Goal: Transaction & Acquisition: Book appointment/travel/reservation

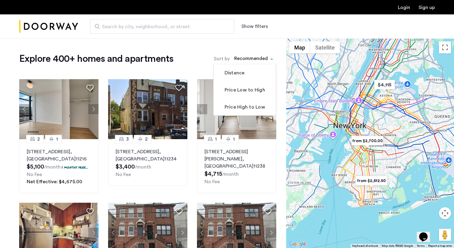
click at [257, 59] on div "sort-apartment" at bounding box center [250, 60] width 35 height 8
click at [240, 90] on label "Price Low to High" at bounding box center [244, 89] width 42 height 7
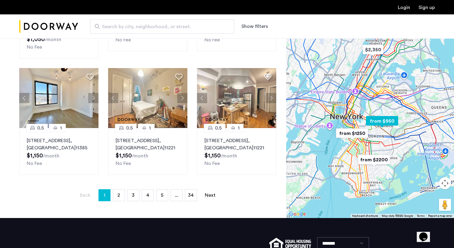
scroll to position [383, 0]
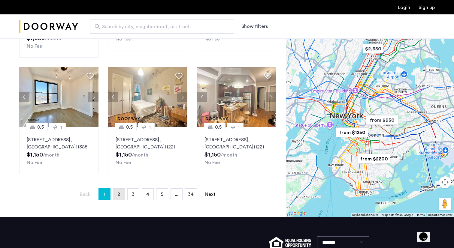
click at [120, 189] on link "page 2" at bounding box center [118, 194] width 11 height 11
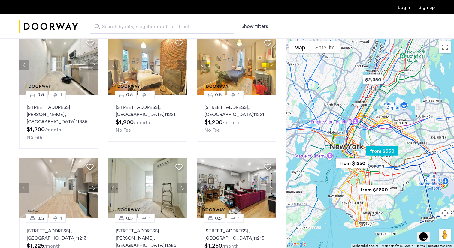
scroll to position [170, 0]
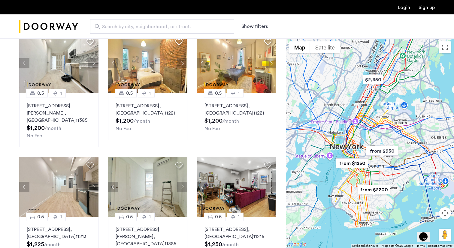
click at [351, 161] on img "from $1250" at bounding box center [351, 164] width 37 height 14
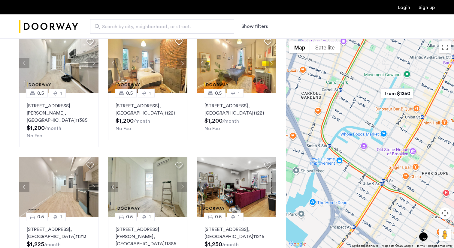
drag, startPoint x: 394, startPoint y: 103, endPoint x: 368, endPoint y: 153, distance: 57.1
click at [368, 153] on div "To navigate, press the arrow keys." at bounding box center [370, 143] width 168 height 210
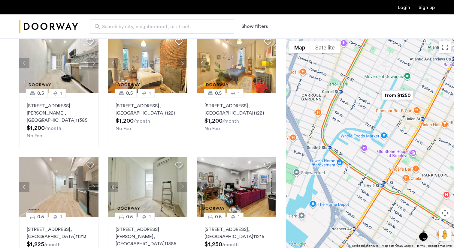
click at [396, 95] on img "from $1250" at bounding box center [397, 96] width 37 height 14
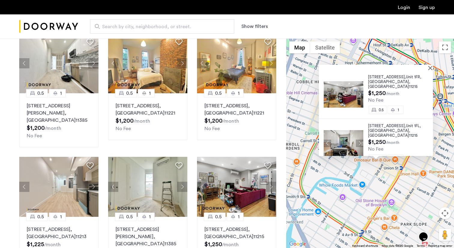
click at [328, 164] on div "557 Union Street, Unit 1FR, Brooklyn , NY 11215 $1,250 /month No Fee 0.5 1 557 …" at bounding box center [370, 143] width 168 height 210
click at [311, 82] on div "557 Union Street, Unit 1FR, Brooklyn , NY 11215 $1,250 /month No Fee 0.5 1 557 …" at bounding box center [370, 143] width 168 height 210
click at [429, 67] on div at bounding box center [374, 67] width 110 height 5
click at [432, 67] on button "Close" at bounding box center [431, 68] width 4 height 4
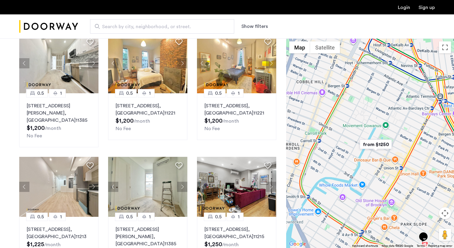
click at [346, 87] on div "To navigate, press the arrow keys." at bounding box center [370, 143] width 168 height 210
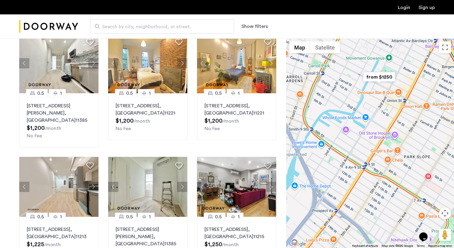
drag, startPoint x: 345, startPoint y: 109, endPoint x: 348, endPoint y: 40, distance: 69.1
click at [348, 40] on div at bounding box center [370, 143] width 168 height 210
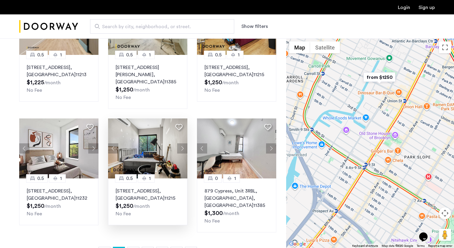
scroll to position [333, 0]
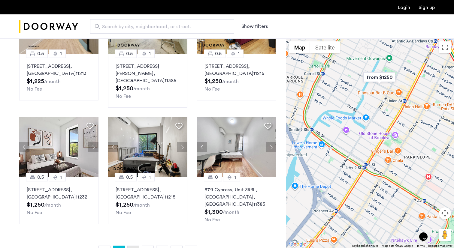
click at [130, 246] on link "page 3" at bounding box center [133, 251] width 11 height 11
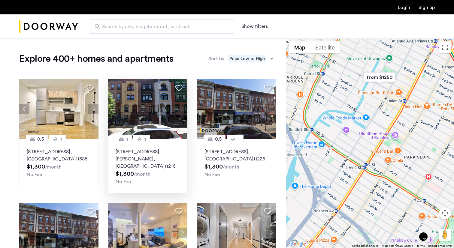
click at [136, 157] on span ", [GEOGRAPHIC_DATA]" at bounding box center [140, 163] width 49 height 12
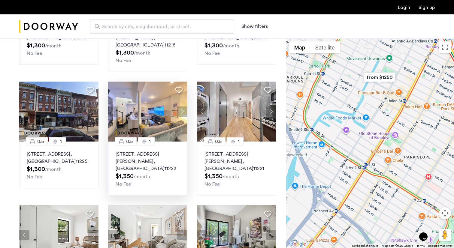
scroll to position [122, 0]
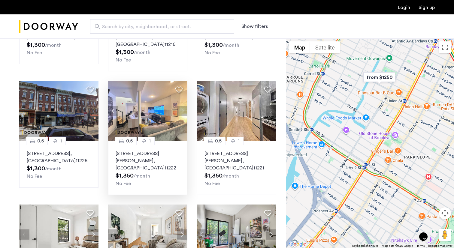
click at [142, 174] on sub "/month" at bounding box center [142, 176] width 17 height 5
click at [243, 150] on p "856 Greene Avenue, Unit 4RFR, Brooklyn , NY 11221" at bounding box center [236, 161] width 64 height 22
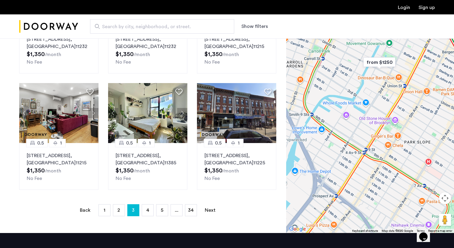
scroll to position [354, 0]
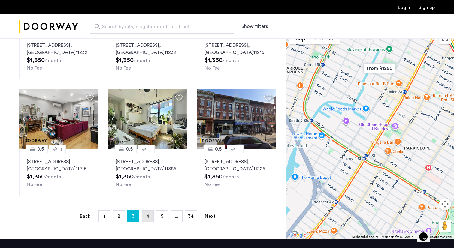
click at [144, 211] on link "page 4" at bounding box center [147, 216] width 11 height 11
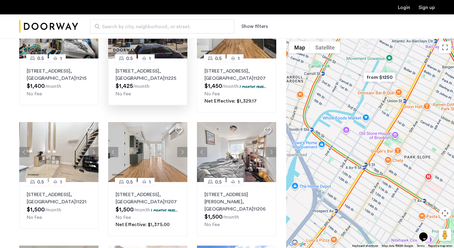
scroll to position [205, 0]
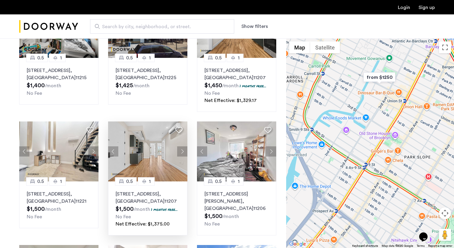
click at [155, 203] on p "1591 Broadway, Unit 1FL, Brooklyn , NY 11207" at bounding box center [148, 198] width 64 height 14
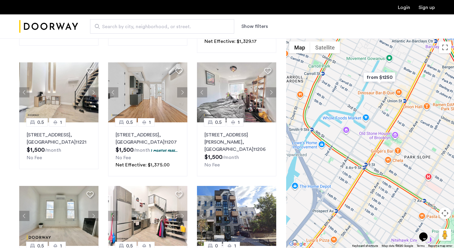
scroll to position [440, 0]
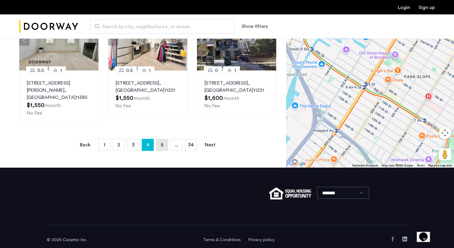
click at [160, 139] on link "page 5" at bounding box center [161, 144] width 11 height 11
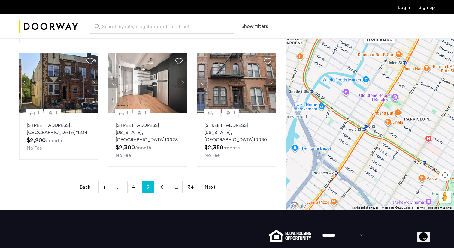
scroll to position [439, 0]
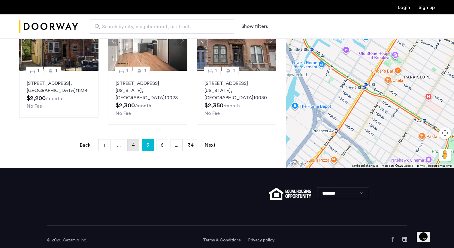
click at [130, 140] on link "page 4" at bounding box center [133, 145] width 11 height 11
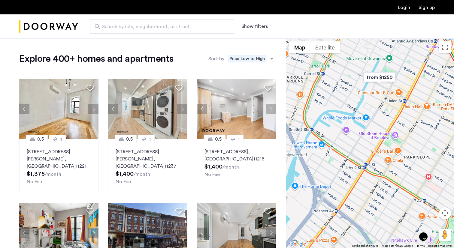
click at [375, 77] on img "from $1250" at bounding box center [379, 78] width 37 height 14
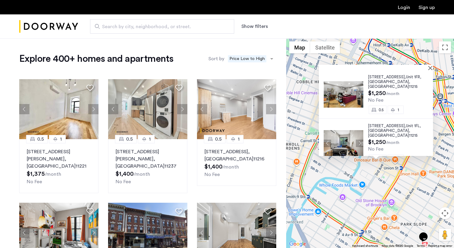
click at [370, 82] on span ", [GEOGRAPHIC_DATA]" at bounding box center [389, 84] width 42 height 9
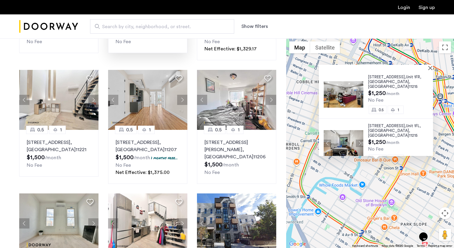
scroll to position [259, 0]
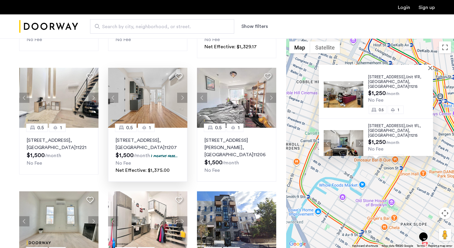
click at [150, 159] on div "1591 Broadway, Unit 1FL, Brooklyn , NY 11207 $1,500 /month 1 months free... No …" at bounding box center [148, 155] width 64 height 37
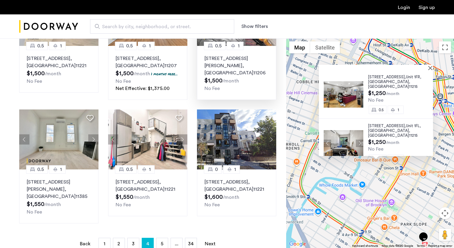
scroll to position [350, 0]
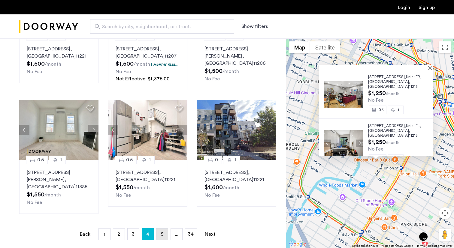
click at [158, 229] on link "page 5" at bounding box center [161, 234] width 11 height 11
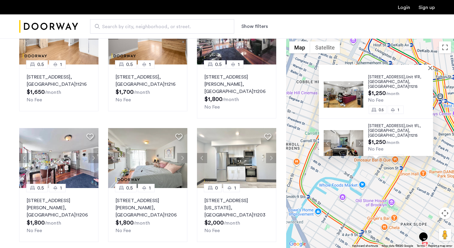
scroll to position [368, 0]
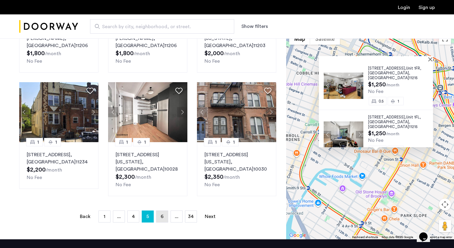
click at [166, 211] on link "page 6" at bounding box center [161, 216] width 11 height 11
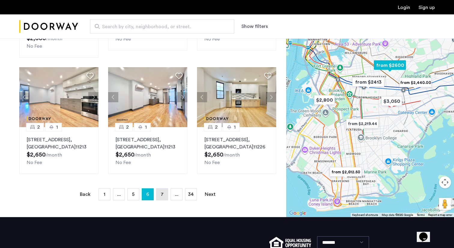
scroll to position [417, 0]
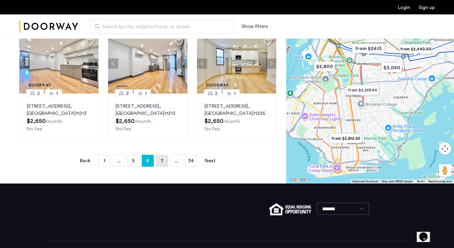
click at [164, 155] on link "page 7" at bounding box center [161, 160] width 11 height 11
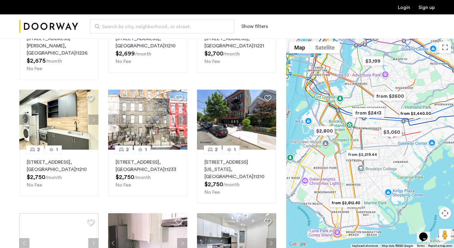
scroll to position [128, 0]
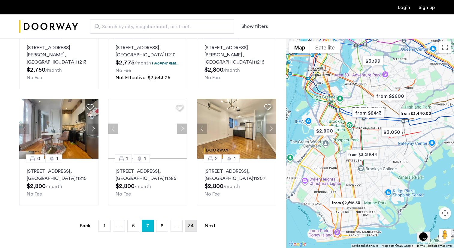
click at [189, 224] on span "34" at bounding box center [191, 226] width 6 height 5
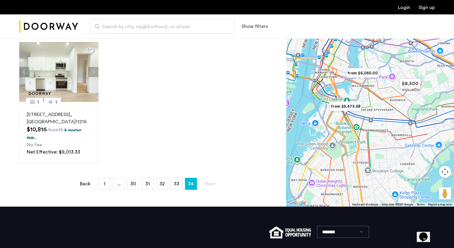
scroll to position [169, 0]
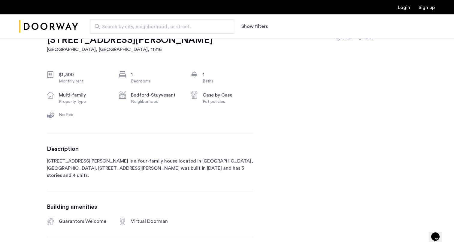
scroll to position [331, 0]
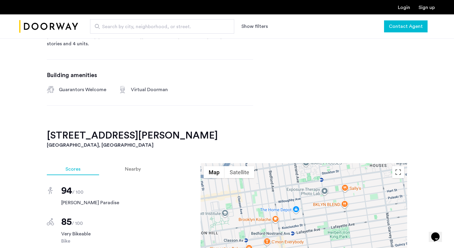
click at [398, 29] on span "Contact Agent" at bounding box center [406, 26] width 34 height 7
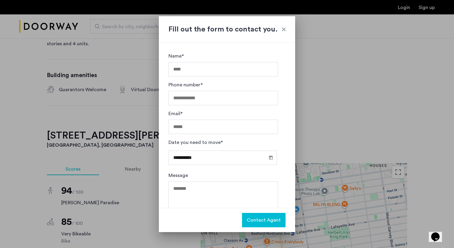
scroll to position [10, 0]
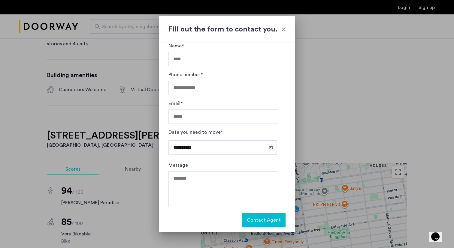
click at [270, 147] on div "**********" at bounding box center [223, 147] width 110 height 19
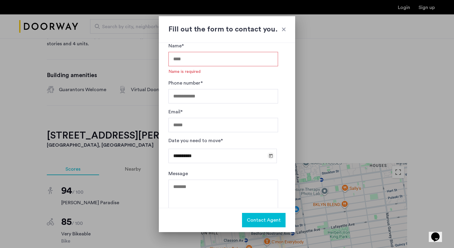
click at [268, 154] on span "Open calendar" at bounding box center [271, 156] width 14 height 14
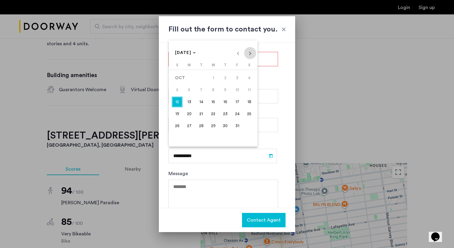
click at [249, 51] on span "Next month" at bounding box center [250, 53] width 12 height 12
click at [250, 80] on span "1" at bounding box center [249, 78] width 11 height 11
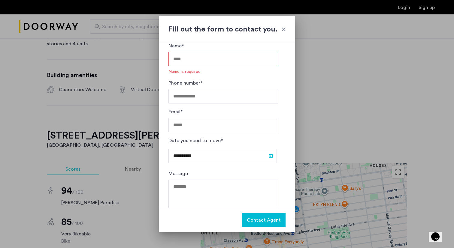
type input "**********"
click at [219, 58] on input "Name*" at bounding box center [223, 59] width 110 height 14
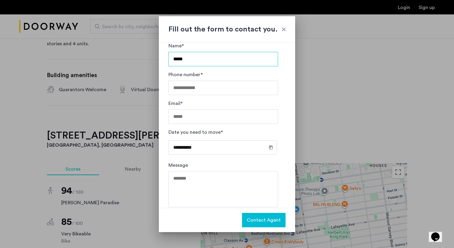
type input "*****"
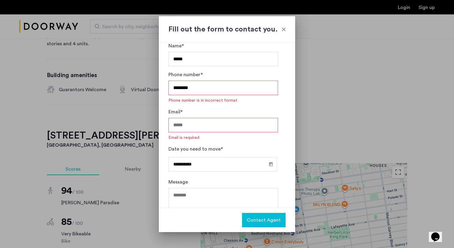
drag, startPoint x: 219, startPoint y: 91, endPoint x: 169, endPoint y: 92, distance: 50.4
click at [169, 92] on input "********" at bounding box center [223, 88] width 110 height 14
type input "*"
click at [205, 61] on input "*****" at bounding box center [223, 59] width 110 height 14
type input "**********"
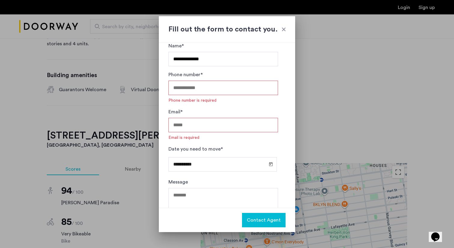
click at [189, 91] on input "Phone number*" at bounding box center [223, 88] width 110 height 14
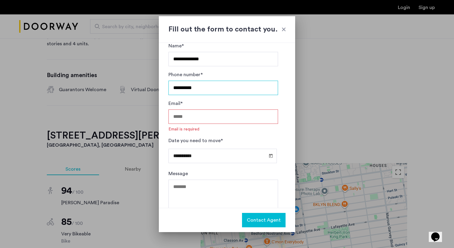
type input "**********"
click at [205, 115] on input "Email*" at bounding box center [223, 117] width 110 height 14
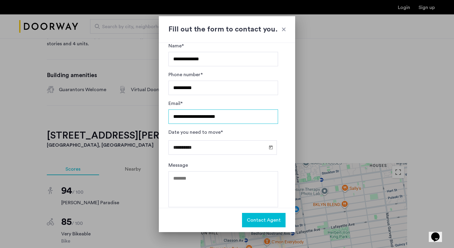
type input "**********"
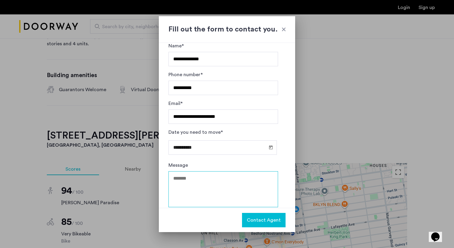
click at [214, 182] on textarea "Message" at bounding box center [223, 189] width 110 height 36
paste textarea "**********"
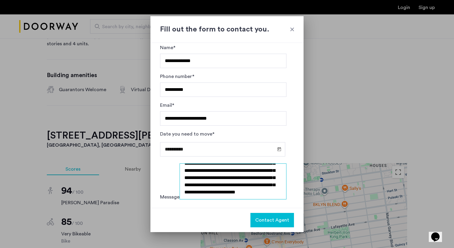
scroll to position [0, 0]
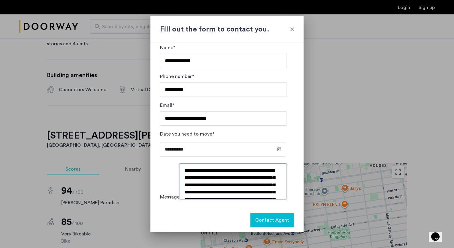
type textarea "**********"
click at [259, 225] on button "Contact Agent" at bounding box center [272, 220] width 44 height 14
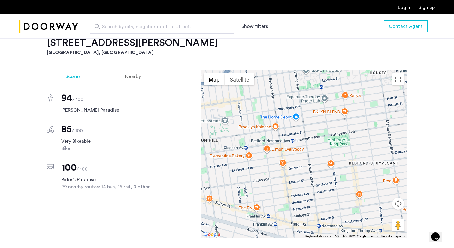
scroll to position [424, 0]
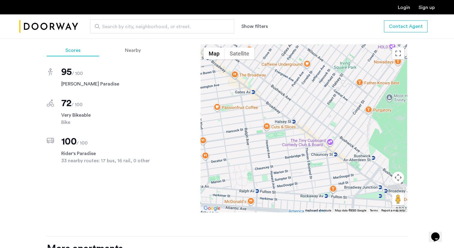
scroll to position [530, 0]
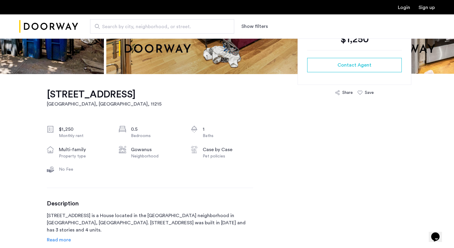
scroll to position [178, 0]
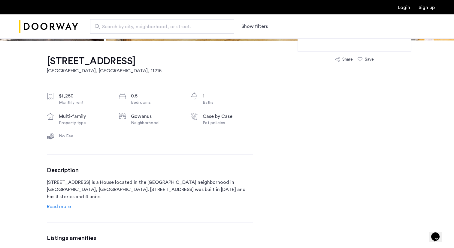
click at [66, 208] on span "Read more" at bounding box center [59, 206] width 24 height 5
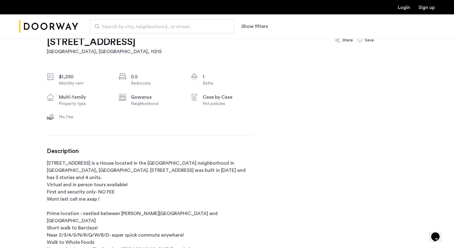
scroll to position [129, 0]
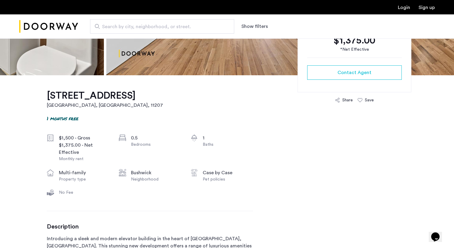
scroll to position [76, 0]
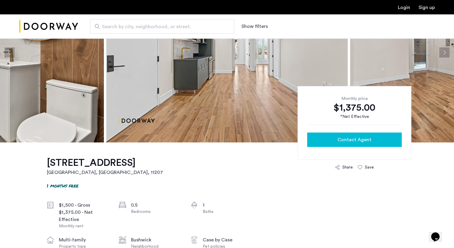
click at [344, 142] on span "Contact Agent" at bounding box center [354, 139] width 34 height 7
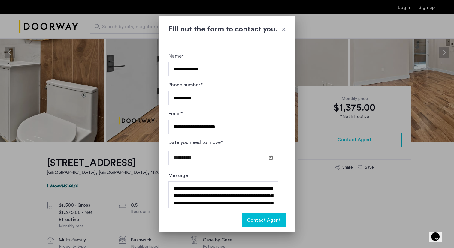
scroll to position [43, 0]
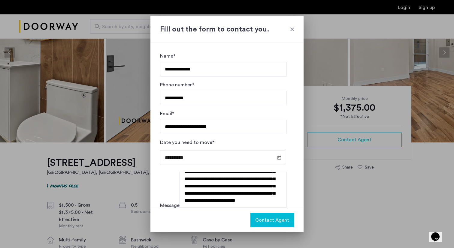
click at [255, 217] on span "Contact Agent" at bounding box center [272, 220] width 34 height 7
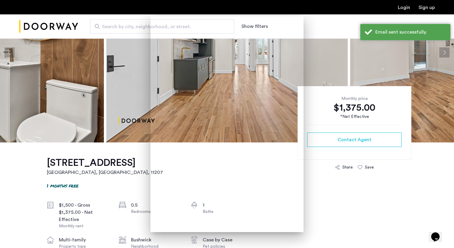
scroll to position [76, 0]
